Goal: Task Accomplishment & Management: Use online tool/utility

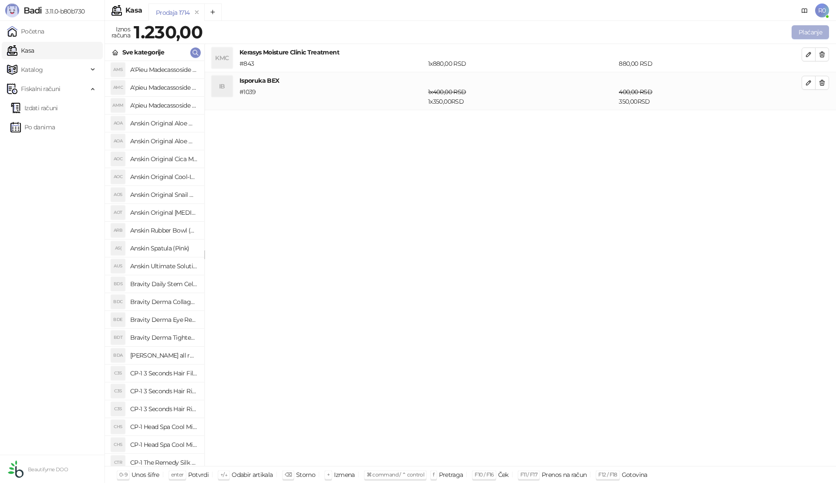
click at [820, 32] on button "Plaćanje" at bounding box center [809, 32] width 37 height 14
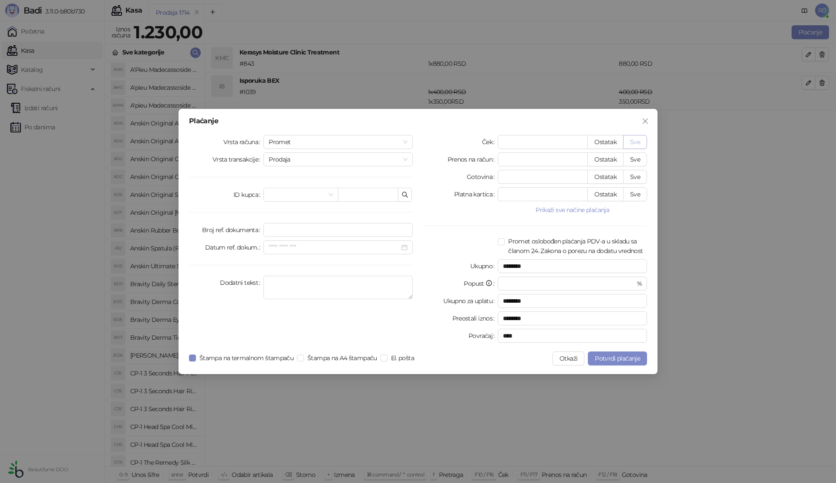
click at [640, 137] on button "Sve" at bounding box center [635, 142] width 24 height 14
type input "****"
click at [606, 357] on span "Potvrdi plaćanje" at bounding box center [617, 358] width 45 height 8
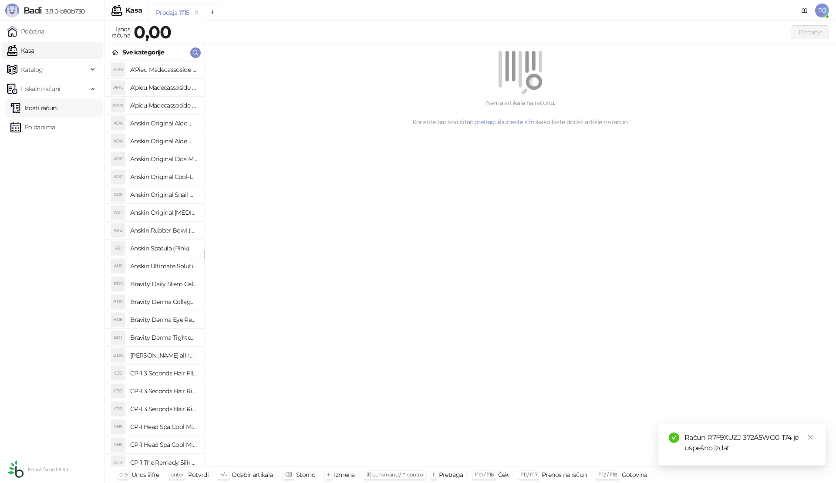
click at [51, 107] on link "Izdati računi" at bounding box center [33, 107] width 47 height 17
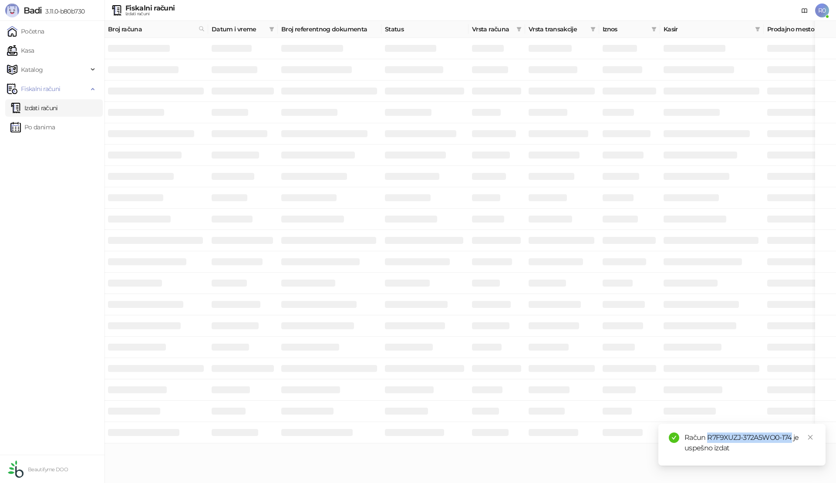
drag, startPoint x: 707, startPoint y: 438, endPoint x: 791, endPoint y: 437, distance: 84.5
click at [791, 437] on div "Račun R7F9XUZJ-372A5WO0-174 je uspešno izdat" at bounding box center [749, 442] width 131 height 21
copy div "R7F9XUZJ-372A5WO0-174"
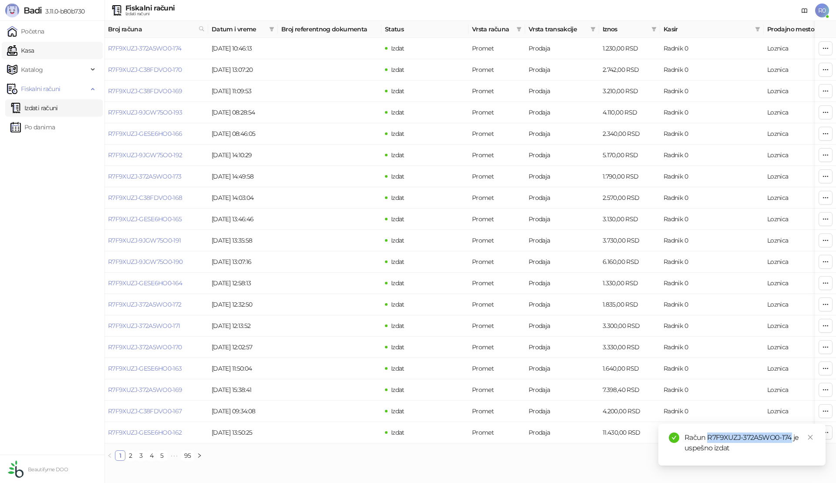
click at [34, 52] on link "Kasa" at bounding box center [20, 50] width 27 height 17
